Goal: Information Seeking & Learning: Compare options

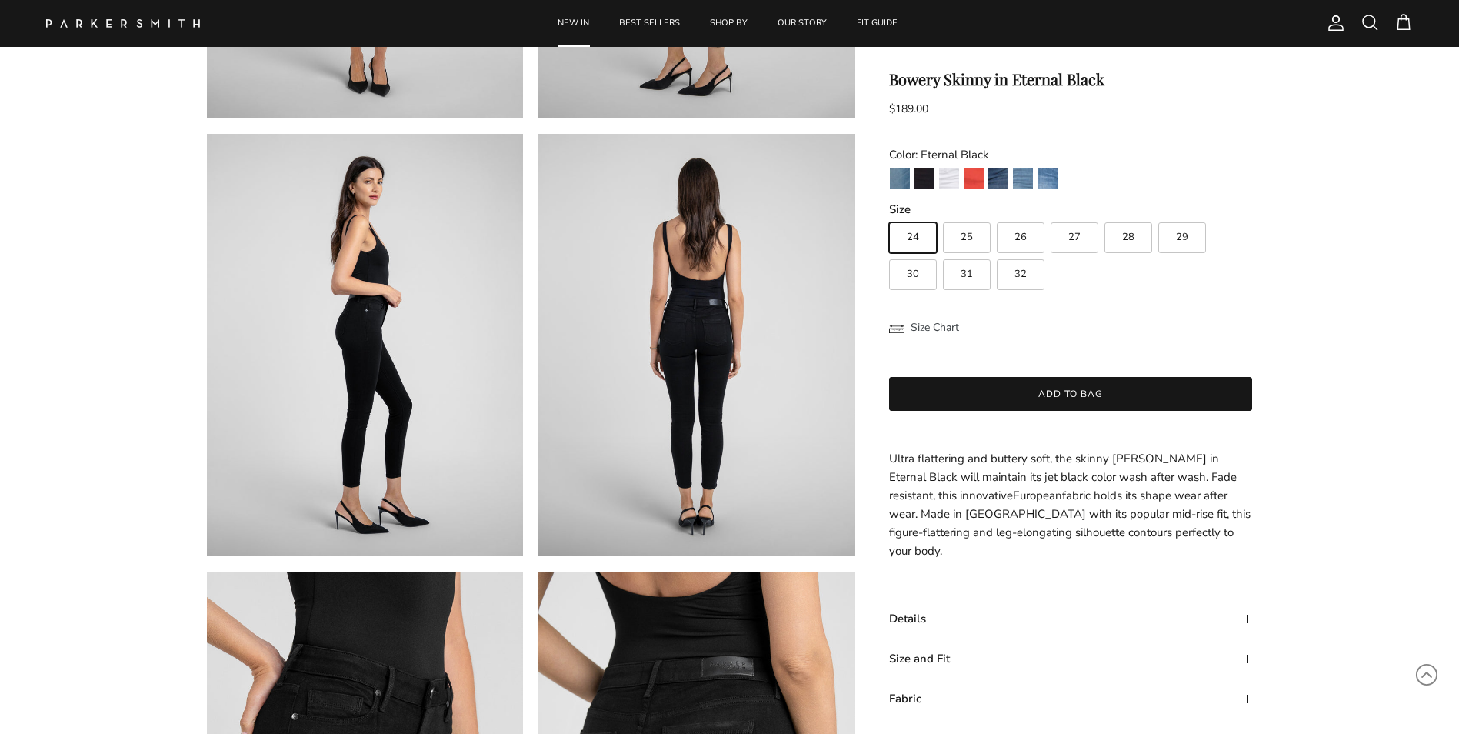
scroll to position [462, 0]
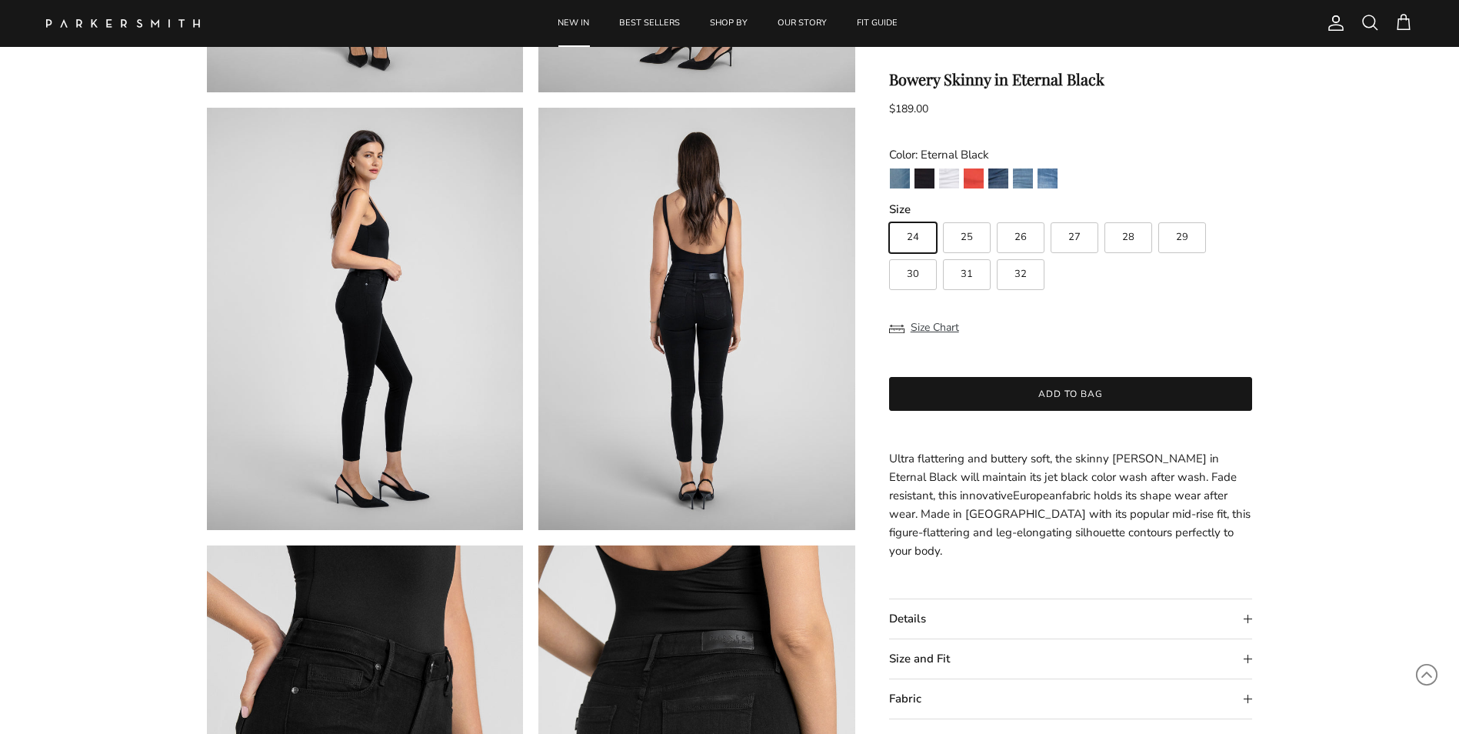
click at [942, 608] on summary "Details" at bounding box center [1071, 618] width 364 height 39
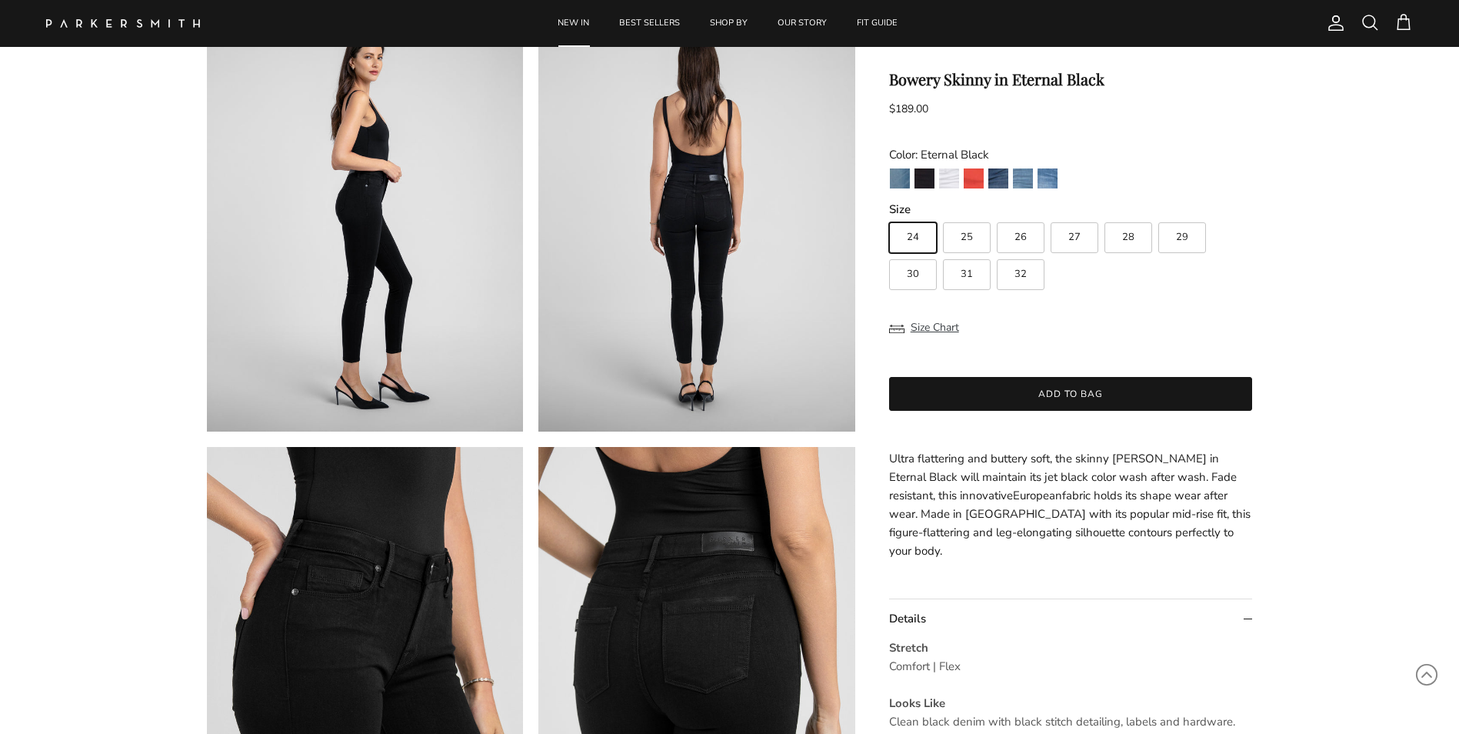
scroll to position [538, 0]
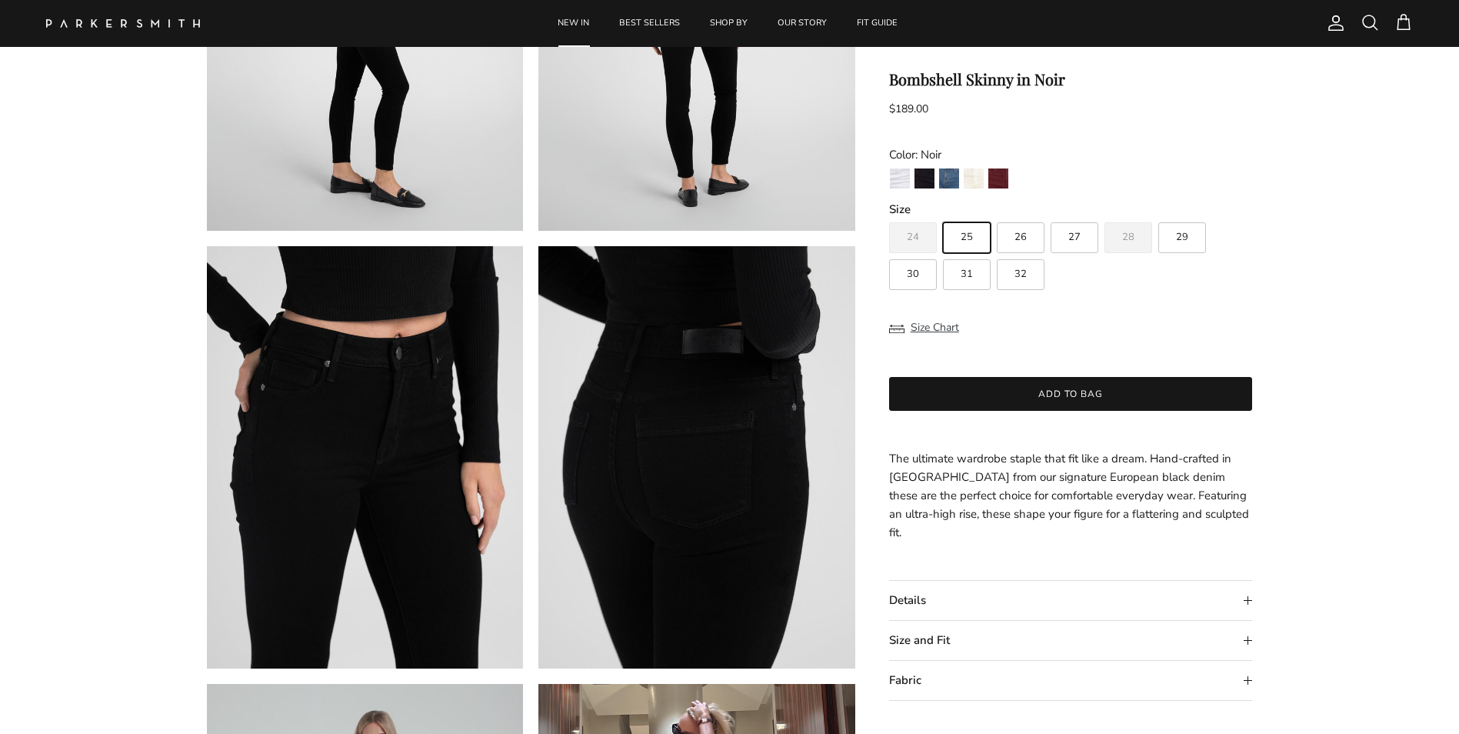
scroll to position [769, 0]
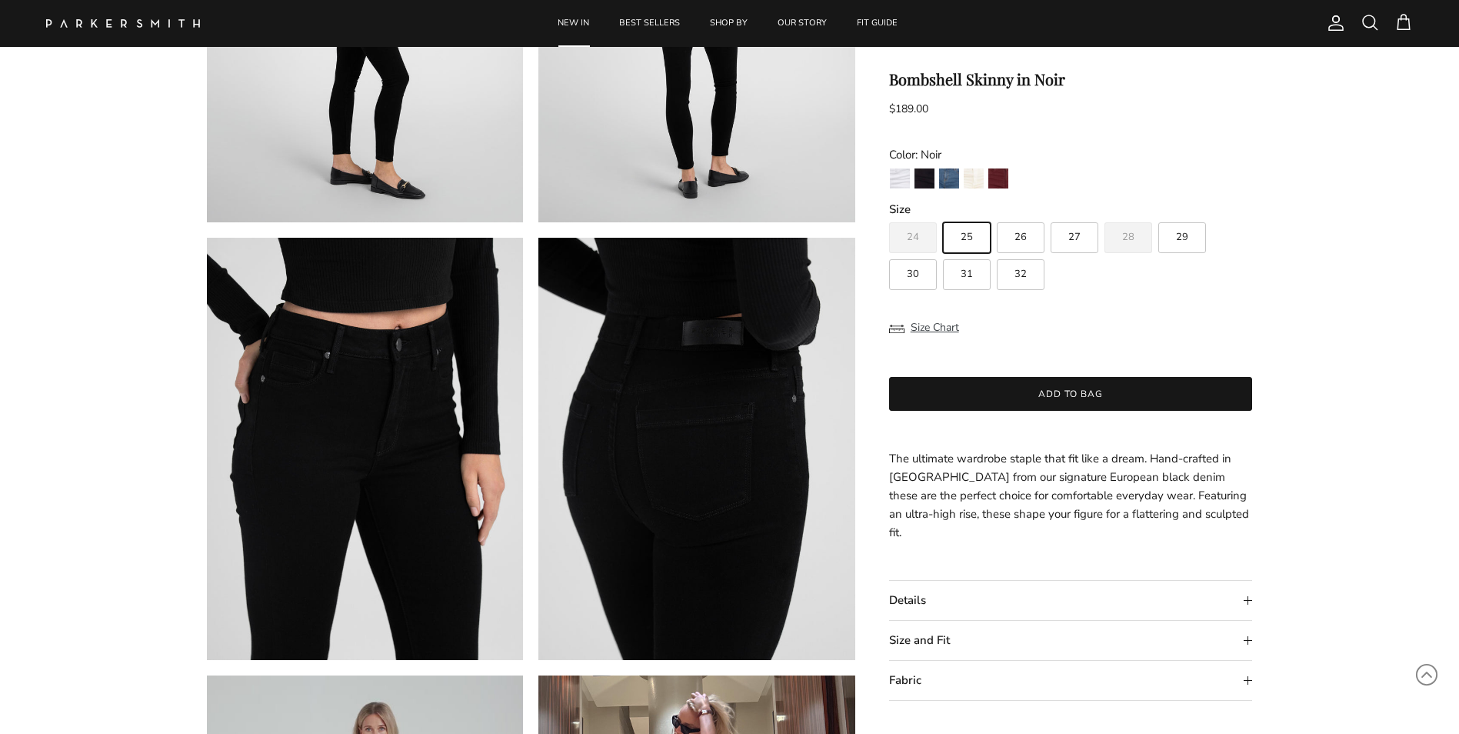
click at [1161, 588] on summary "Details" at bounding box center [1071, 600] width 364 height 39
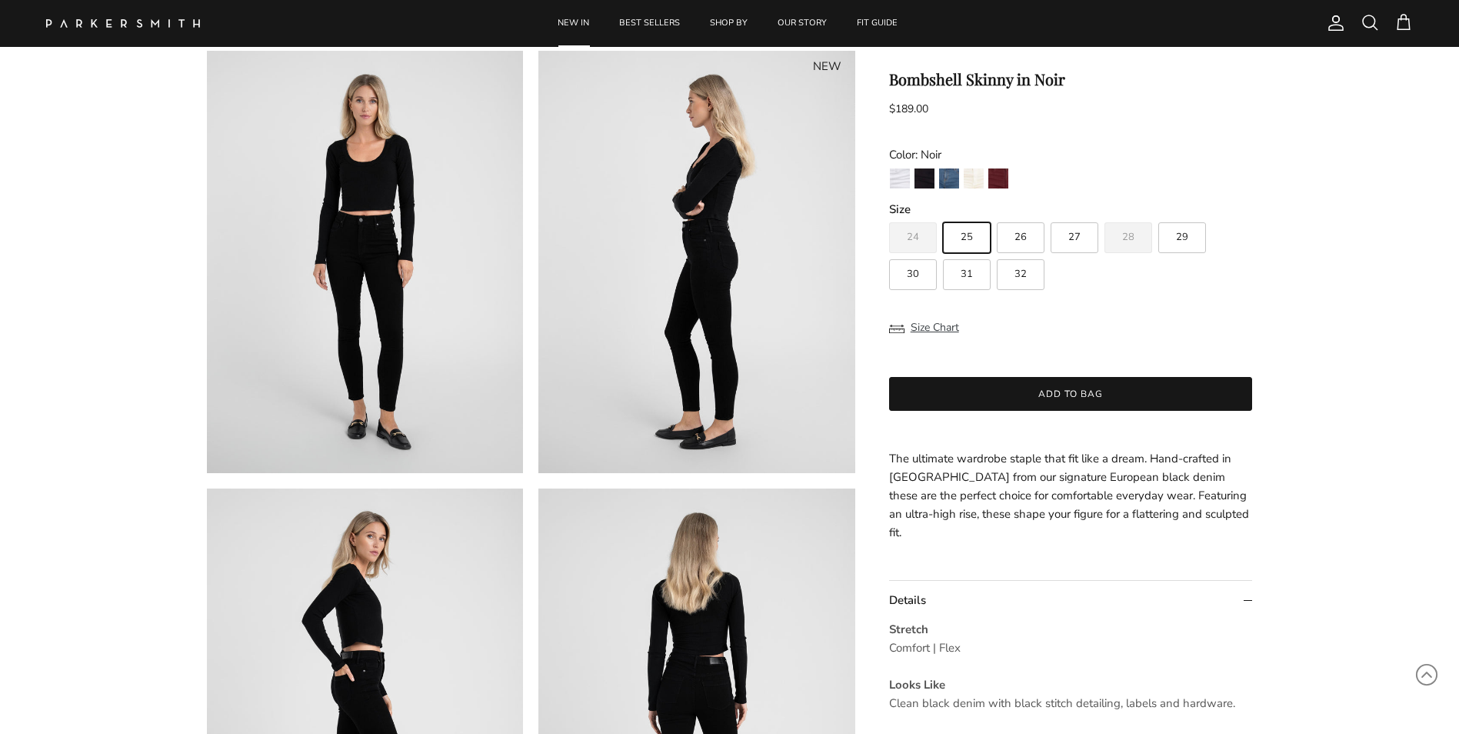
scroll to position [77, 0]
